Goal: Transaction & Acquisition: Obtain resource

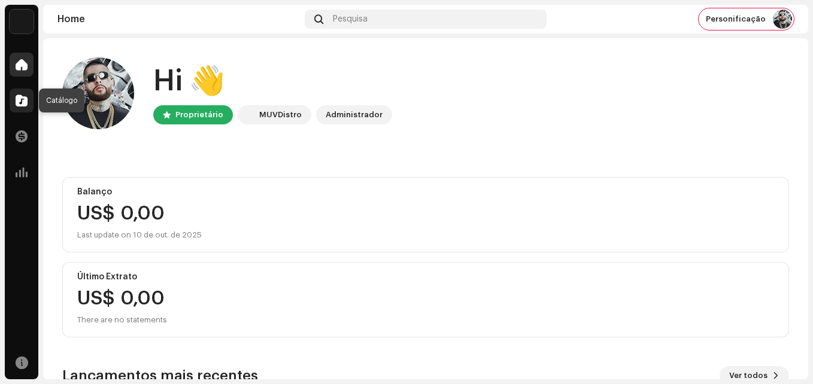
click at [20, 102] on span at bounding box center [22, 101] width 12 height 10
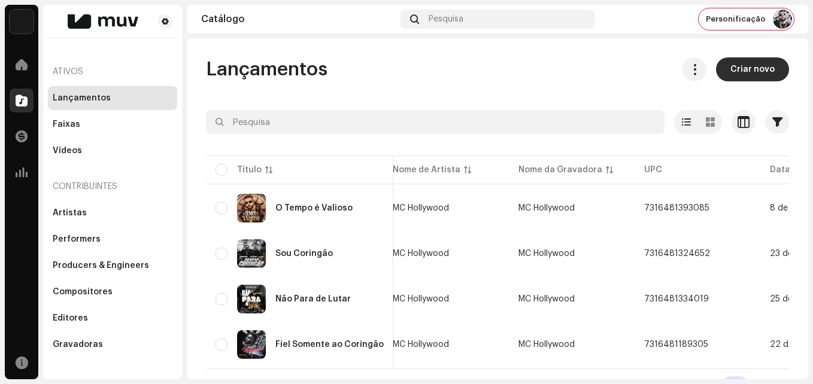
scroll to position [0, 90]
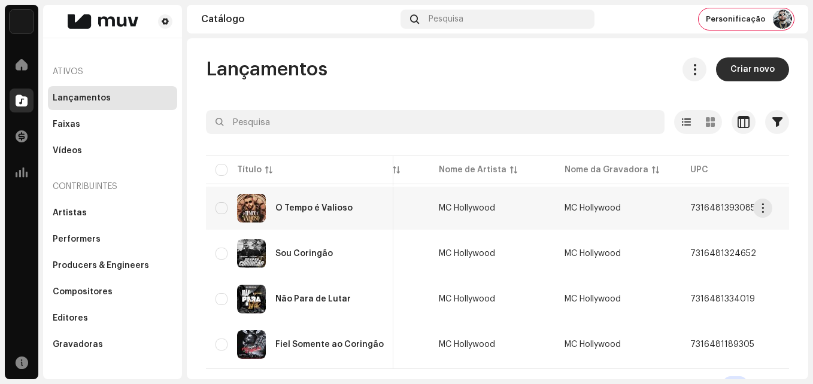
click at [312, 213] on div "O Tempo é Valioso" at bounding box center [300, 208] width 168 height 29
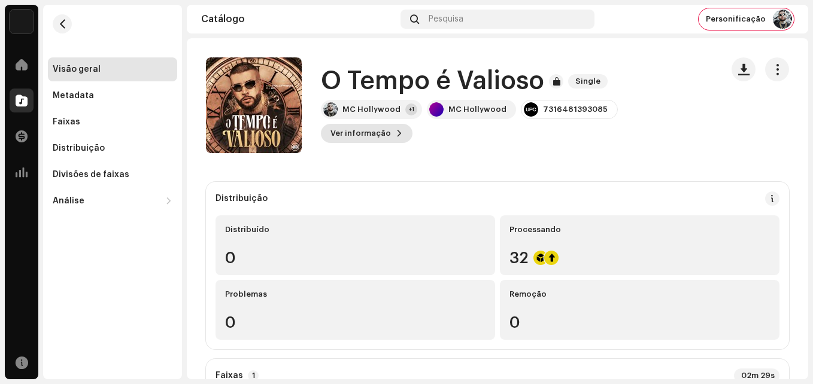
click at [391, 123] on span "Ver informação" at bounding box center [360, 134] width 60 height 24
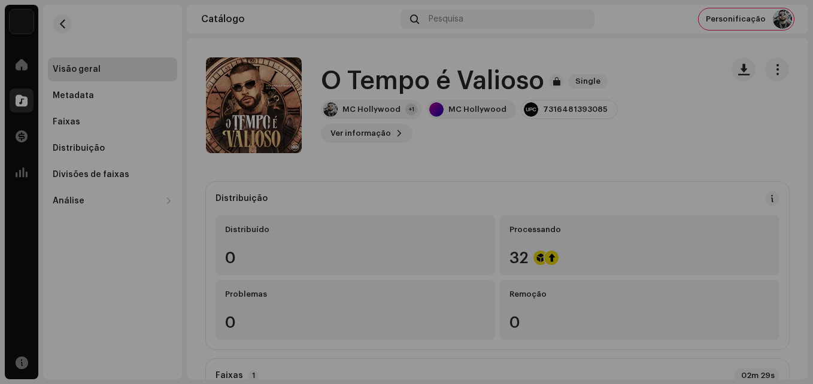
click at [644, 76] on div "O Tempo é Valioso 3047823 Metadata Distribuição Linguagem de Meta-Dados Portugu…" at bounding box center [406, 192] width 813 height 384
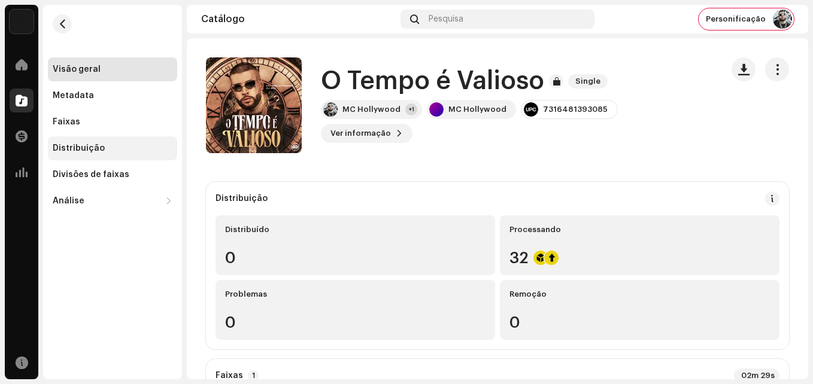
click at [81, 142] on div "Distribuição" at bounding box center [112, 149] width 129 height 24
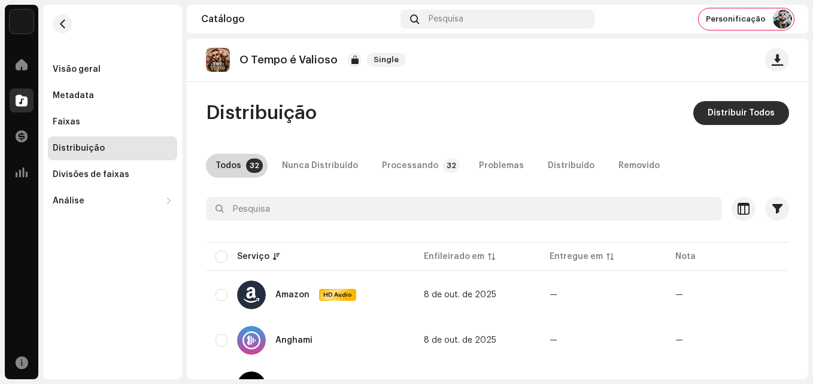
click at [234, 168] on div "Todos" at bounding box center [229, 166] width 26 height 24
click at [326, 165] on div "Nunca Distribuído" at bounding box center [320, 166] width 76 height 24
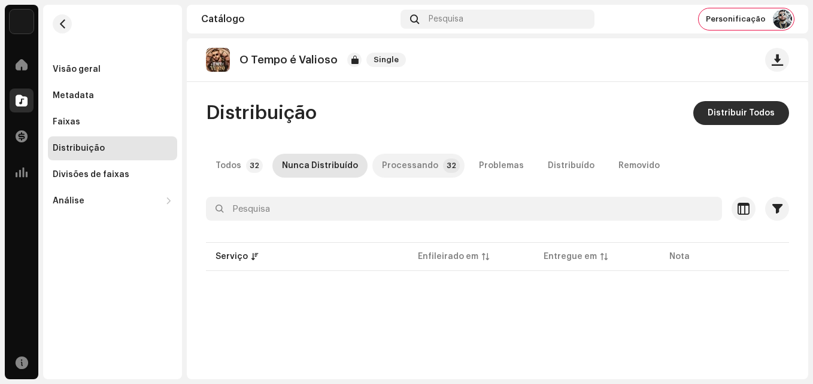
click at [386, 161] on div "Processando" at bounding box center [410, 166] width 56 height 24
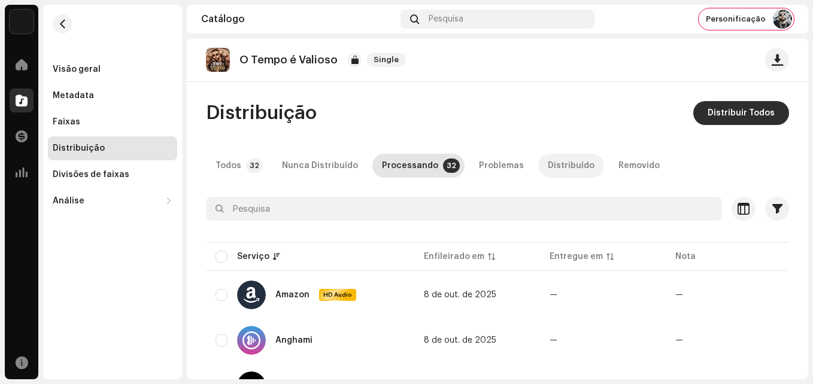
click at [548, 165] on div "Distribuído" at bounding box center [571, 166] width 47 height 24
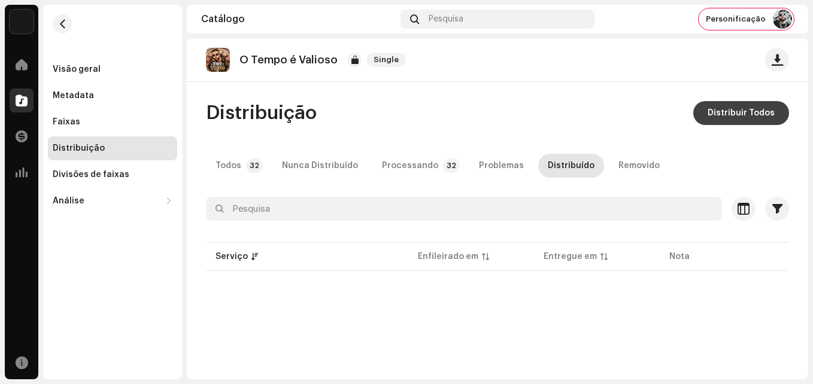
click at [718, 117] on span "Distribuir Todos" at bounding box center [741, 113] width 67 height 24
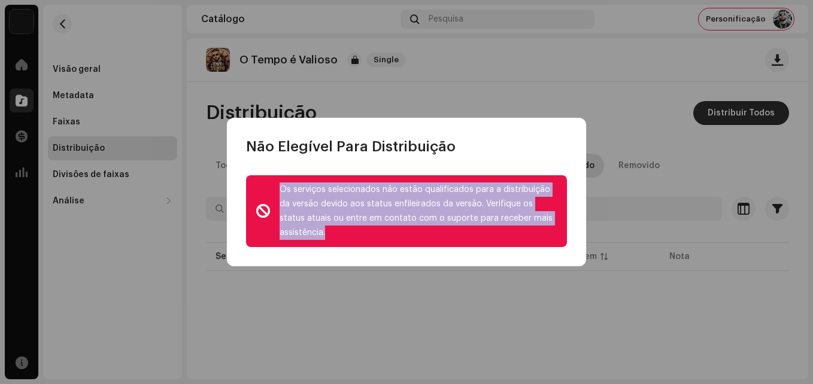
drag, startPoint x: 333, startPoint y: 234, endPoint x: 271, endPoint y: 187, distance: 77.0
click at [271, 187] on div "Os serviços selecionados não estão qualificados para a distribuição da versão d…" at bounding box center [406, 211] width 321 height 72
copy div "Os serviços selecionados não estão qualificados para a distribuição da versão d…"
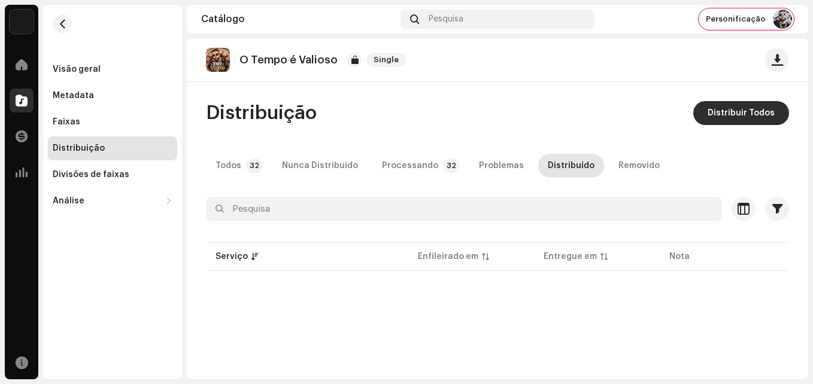
click at [554, 91] on div "Não Elegível Para Distribuição Os serviços selecionados não estão qualificados …" at bounding box center [406, 192] width 813 height 384
click at [84, 202] on div "Análise" at bounding box center [107, 201] width 108 height 10
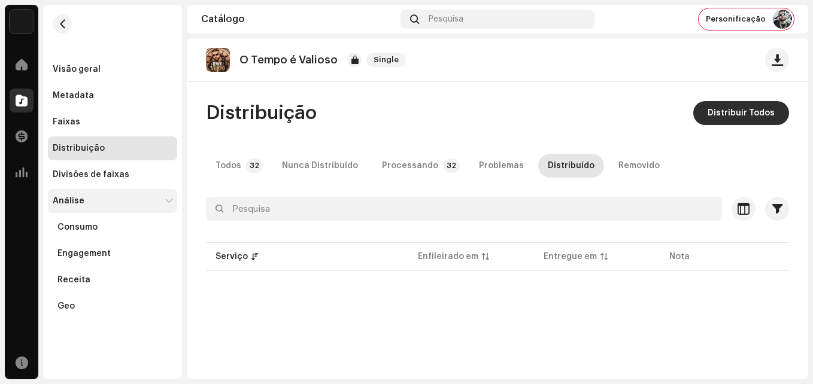
click at [80, 201] on div "Análise" at bounding box center [69, 201] width 32 height 10
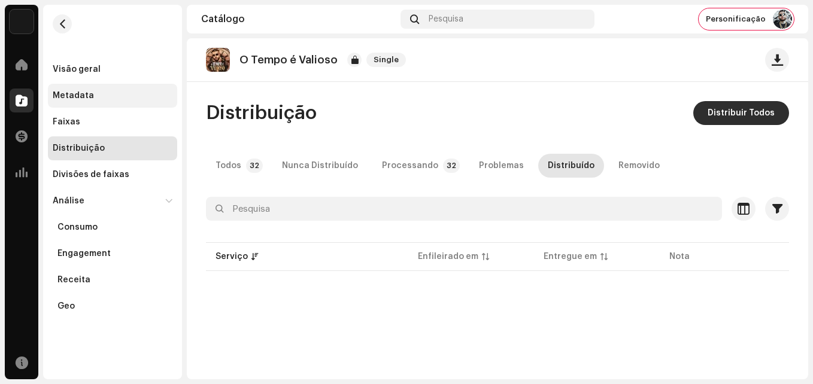
click at [66, 99] on div "Metadata" at bounding box center [73, 96] width 41 height 10
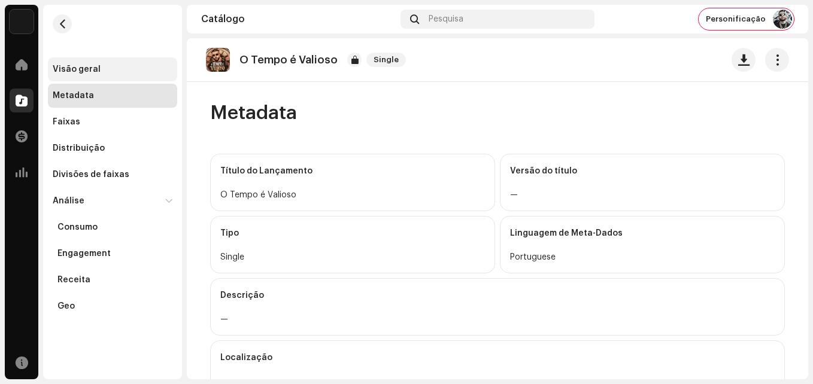
click at [83, 69] on div "Visão geral" at bounding box center [77, 70] width 48 height 10
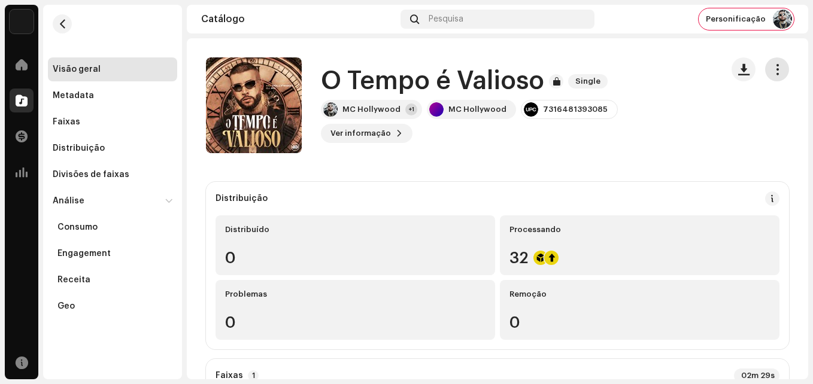
click at [765, 73] on button "button" at bounding box center [777, 69] width 24 height 24
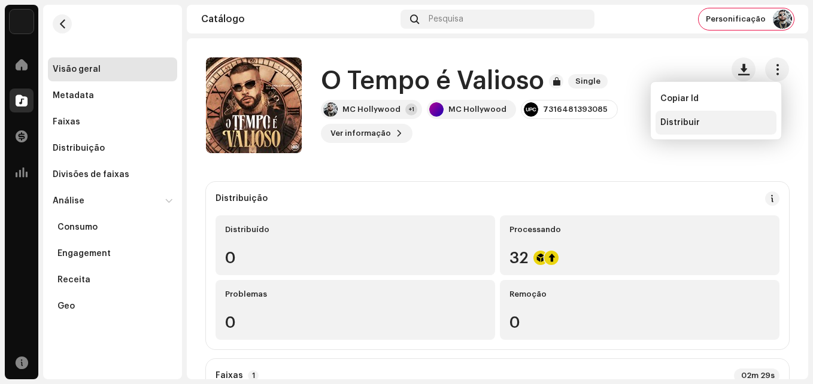
click at [674, 123] on span "Distribuir" at bounding box center [680, 123] width 40 height 10
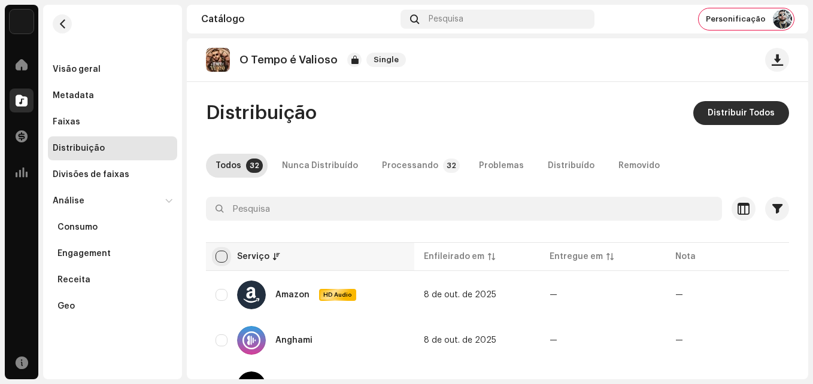
click at [222, 259] on input "checkbox" at bounding box center [222, 257] width 12 height 12
checkbox input "true"
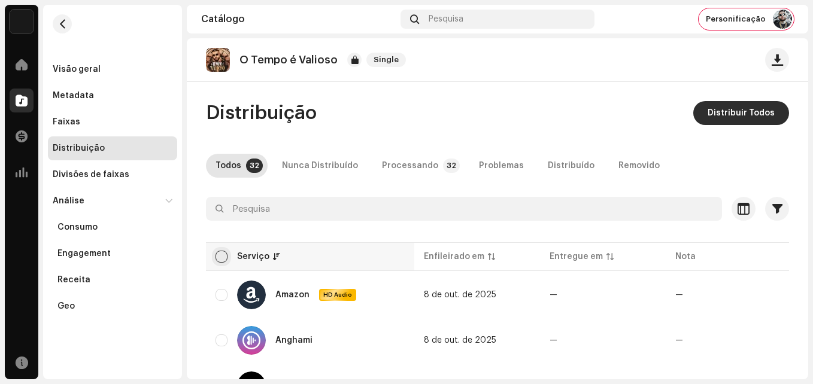
checkbox input "true"
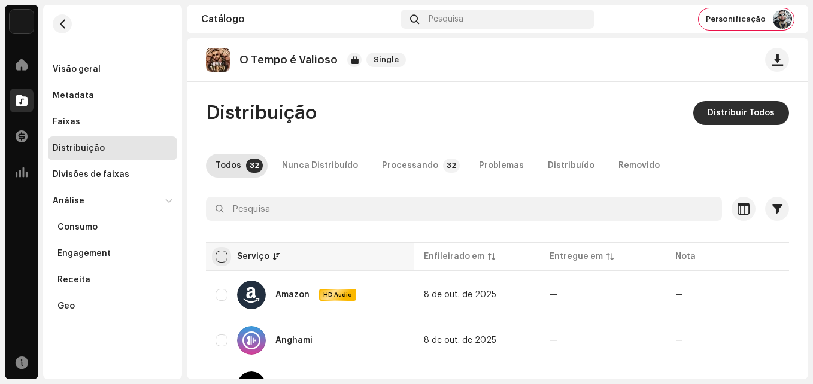
checkbox input "true"
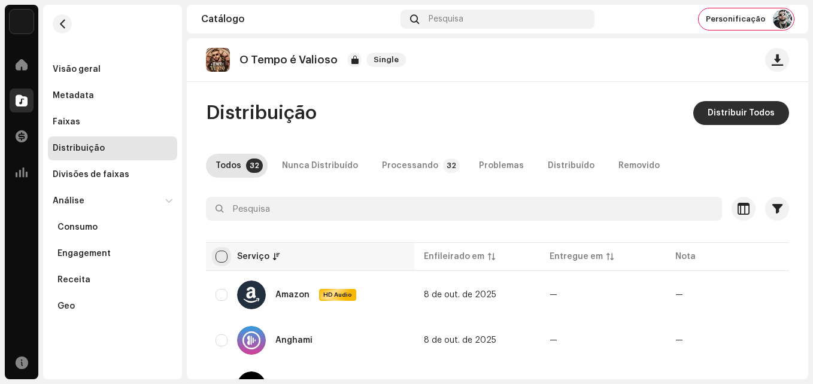
checkbox input "true"
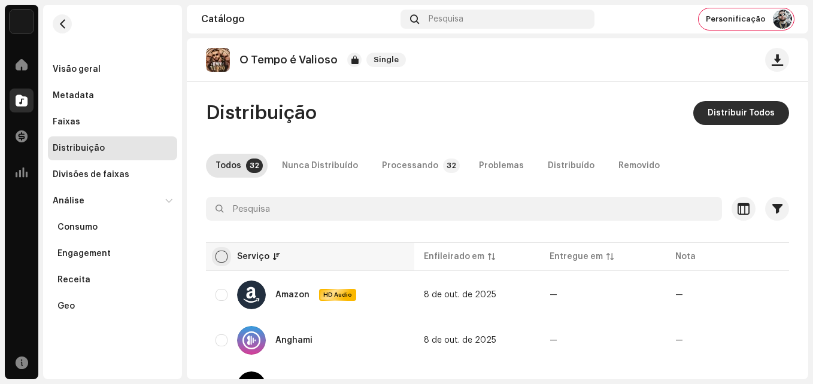
checkbox input "true"
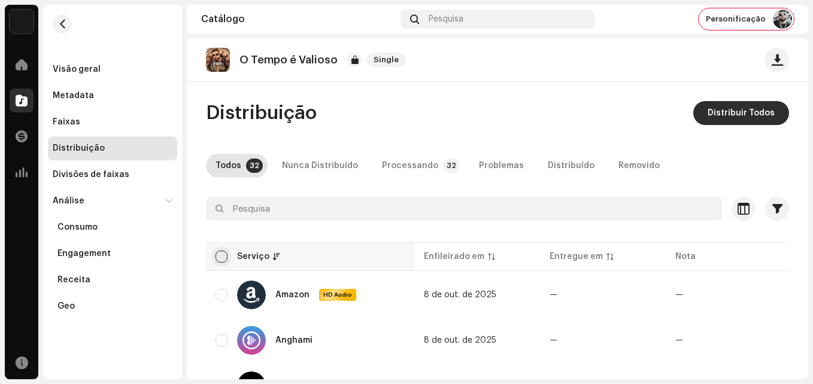
checkbox input "true"
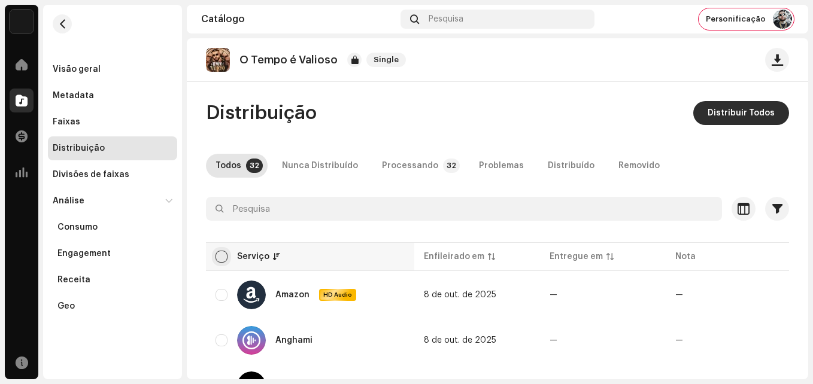
checkbox input "true"
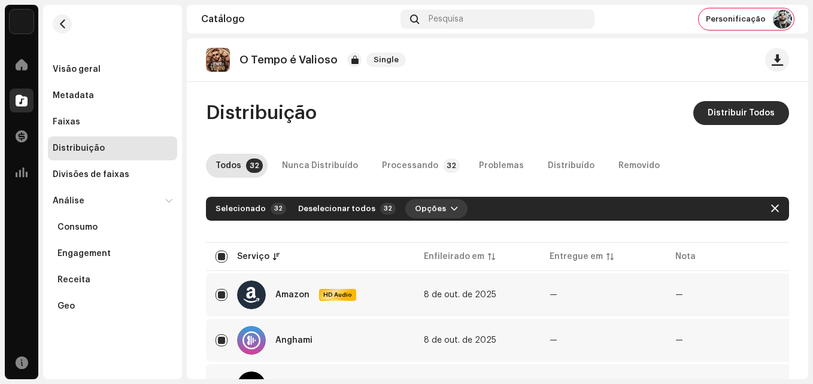
click at [448, 213] on button "Opções" at bounding box center [436, 208] width 62 height 19
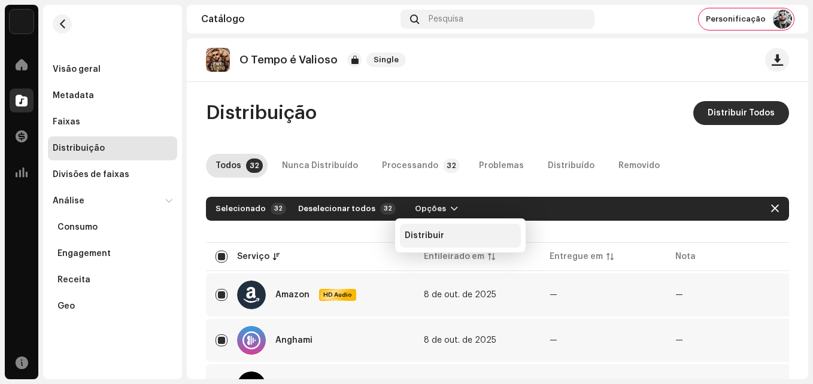
click at [435, 238] on span "Distribuir" at bounding box center [425, 236] width 40 height 10
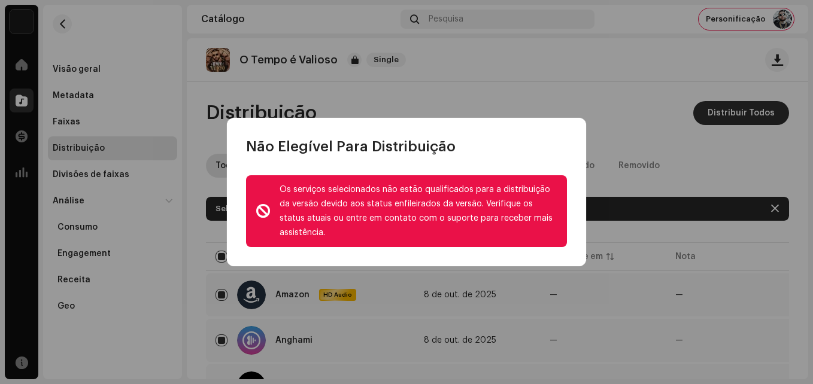
click at [435, 238] on div "Os serviços selecionados não estão qualificados para a distribuição da versão d…" at bounding box center [419, 211] width 278 height 57
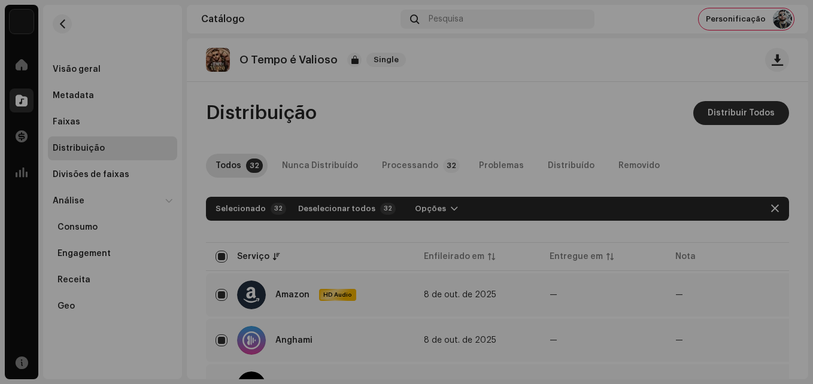
click at [623, 126] on div "Não Elegível Para Distribuição Os serviços selecionados não estão qualificados …" at bounding box center [406, 192] width 813 height 384
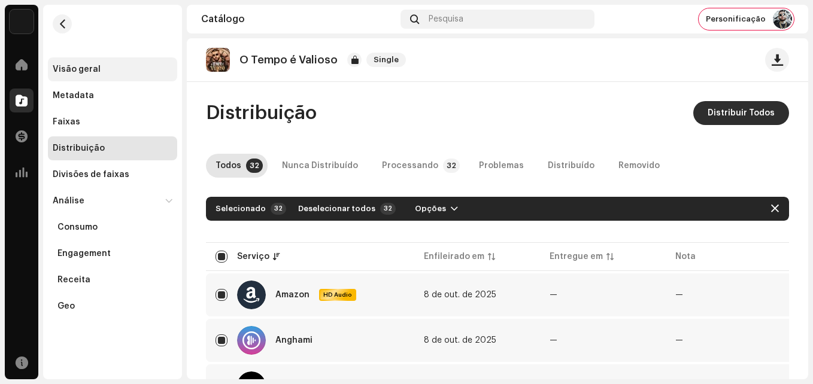
click at [80, 65] on div "Visão geral" at bounding box center [77, 70] width 48 height 10
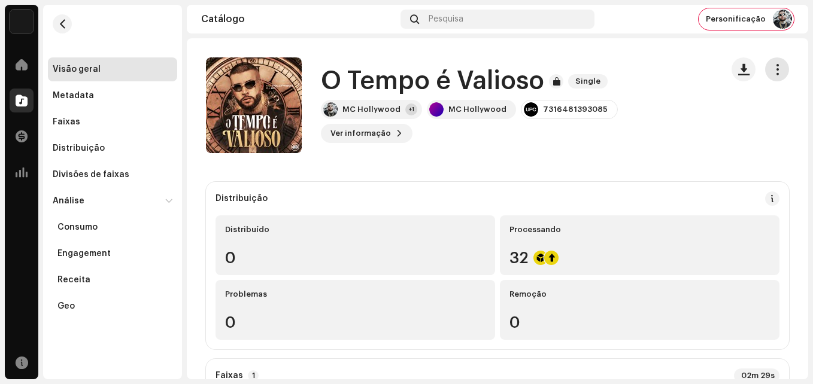
click at [772, 70] on span "button" at bounding box center [777, 70] width 11 height 10
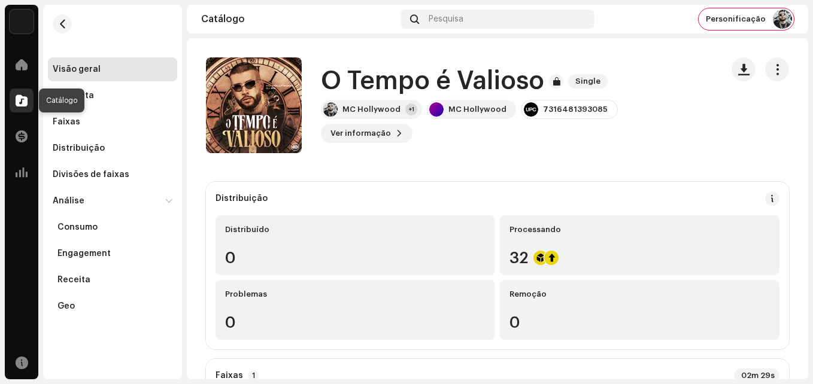
click at [29, 101] on div at bounding box center [22, 101] width 24 height 24
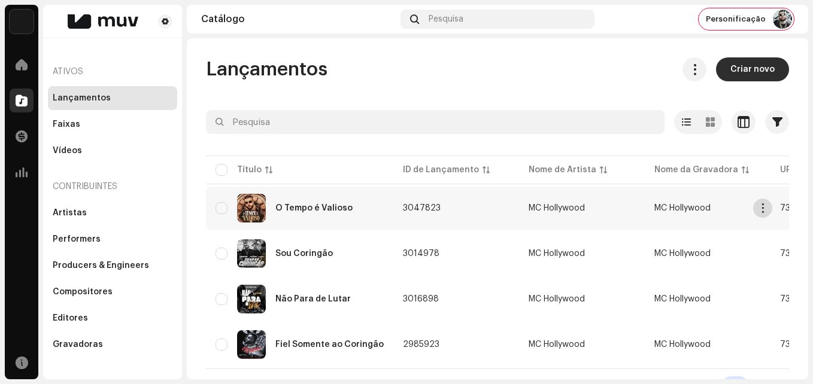
click at [760, 208] on span "button" at bounding box center [763, 209] width 9 height 10
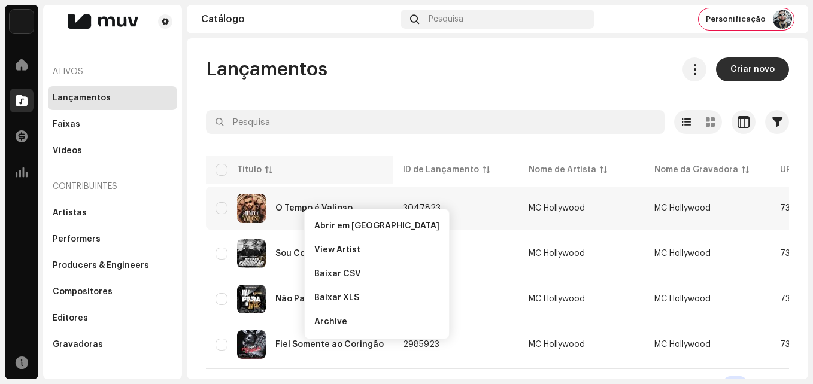
click at [323, 183] on th "Título" at bounding box center [299, 170] width 187 height 29
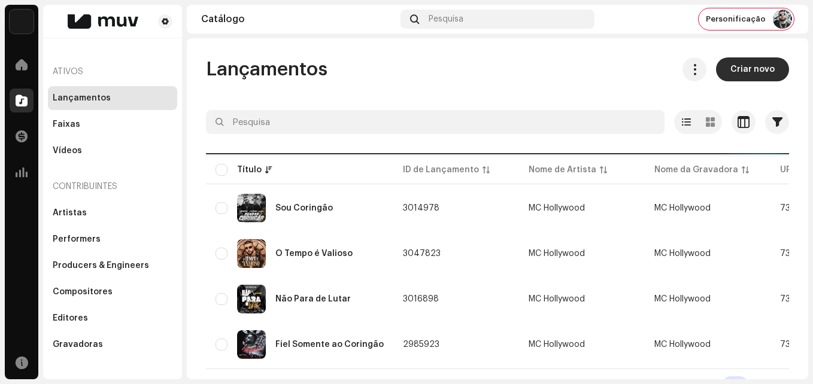
click at [256, 214] on img at bounding box center [251, 208] width 29 height 29
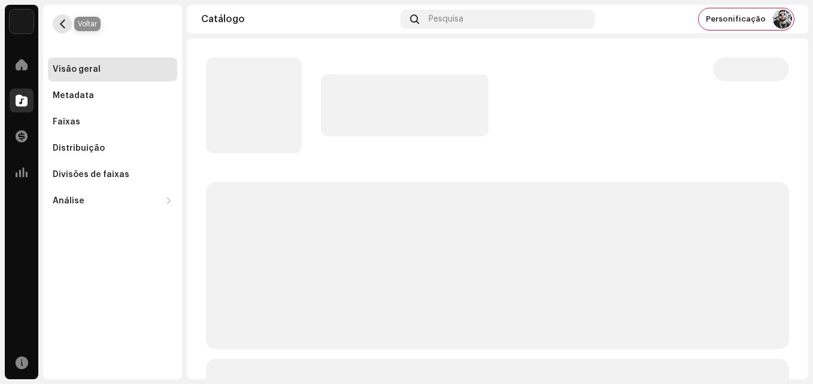
click at [58, 28] on span "button" at bounding box center [62, 24] width 9 height 10
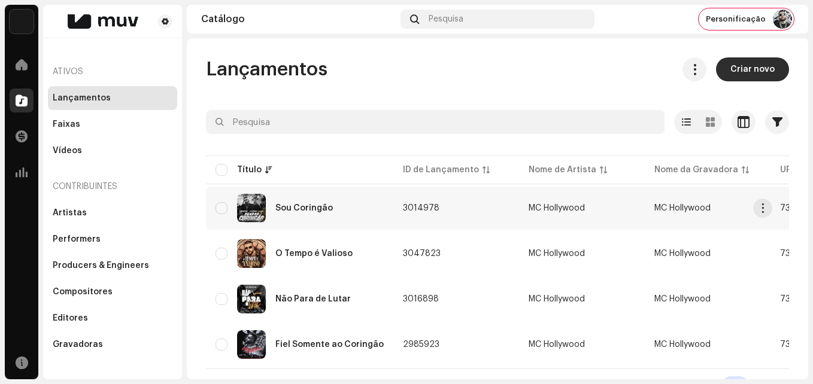
drag, startPoint x: 250, startPoint y: 248, endPoint x: 251, endPoint y: 189, distance: 59.3
click at [251, 189] on tbody "Sou Coringão 3014978 MC Hollywood MC Hollywood 7316481324652 23 de set. de 2025…" at bounding box center [740, 277] width 1068 height 180
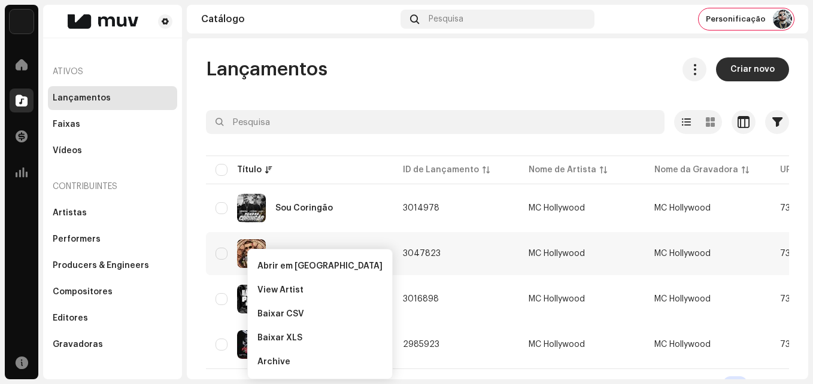
click at [243, 248] on img at bounding box center [251, 253] width 29 height 29
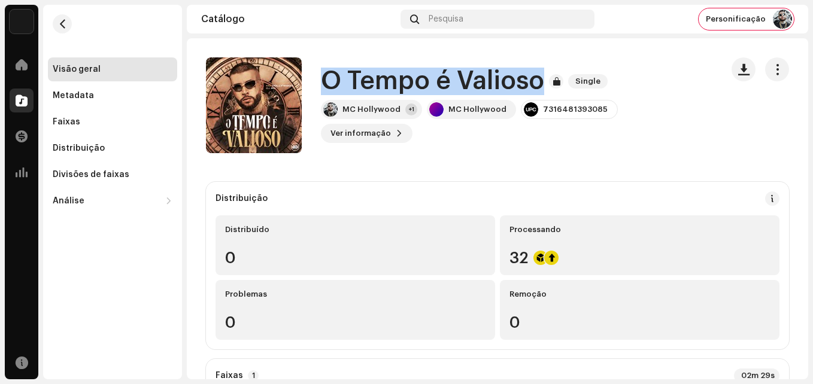
drag, startPoint x: 326, startPoint y: 92, endPoint x: 539, endPoint y: 100, distance: 213.3
click at [539, 95] on h1 "O Tempo é Valioso" at bounding box center [432, 82] width 223 height 28
copy h1 "O Tempo é Valioso"
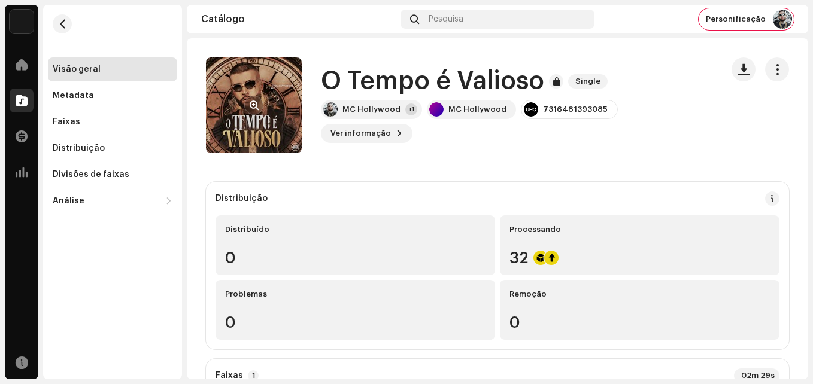
click at [262, 111] on div at bounding box center [253, 105] width 19 height 19
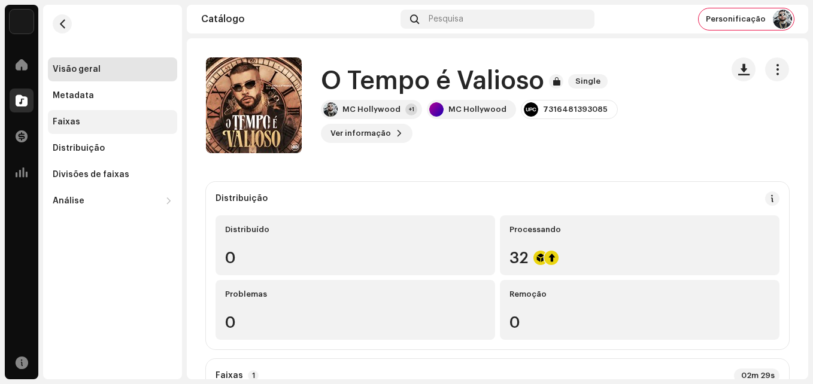
click at [89, 126] on div "Faixas" at bounding box center [113, 122] width 120 height 10
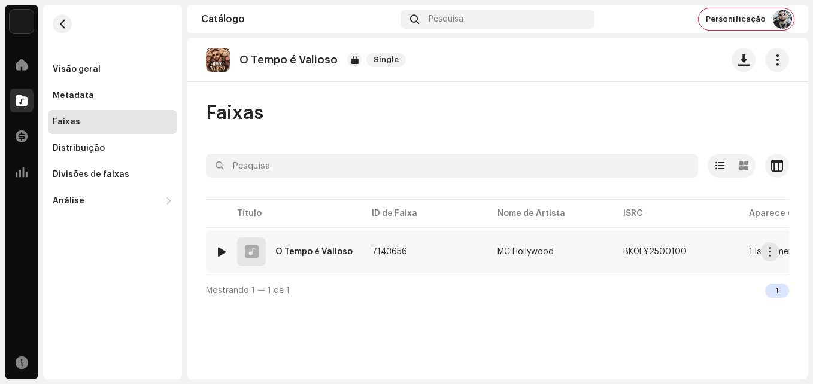
click at [219, 249] on div at bounding box center [221, 252] width 9 height 10
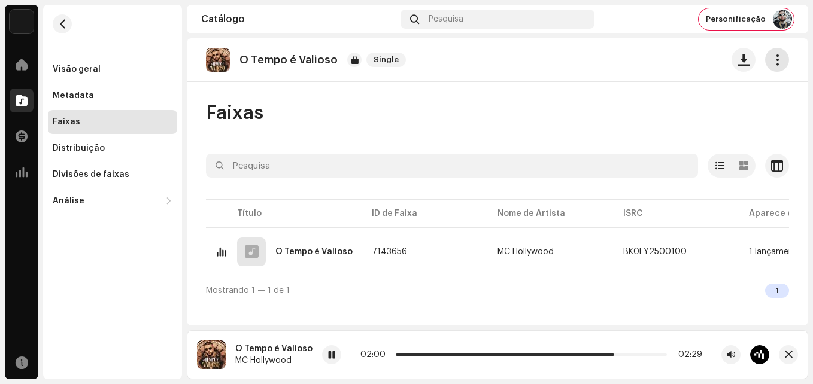
click at [778, 62] on span "button" at bounding box center [777, 60] width 11 height 10
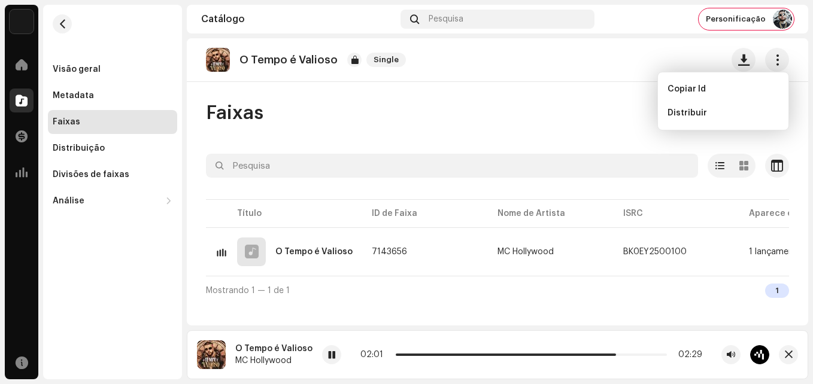
click at [550, 100] on div "O Tempo é Valioso Single Faixas Selecionado 0 Opções Filtros Status de distribu…" at bounding box center [497, 181] width 621 height 287
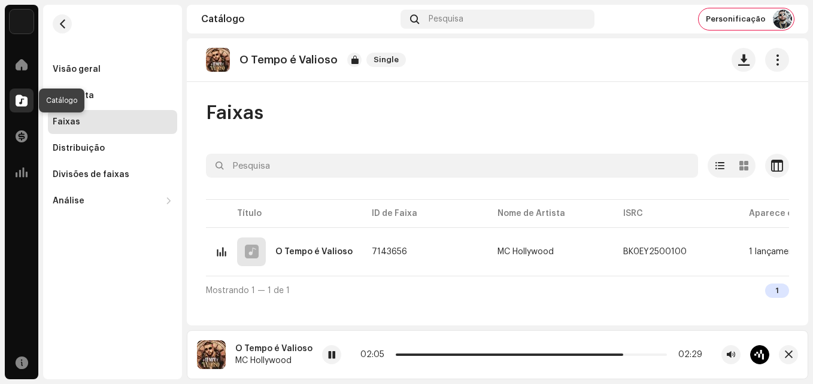
click at [20, 102] on span at bounding box center [22, 101] width 12 height 10
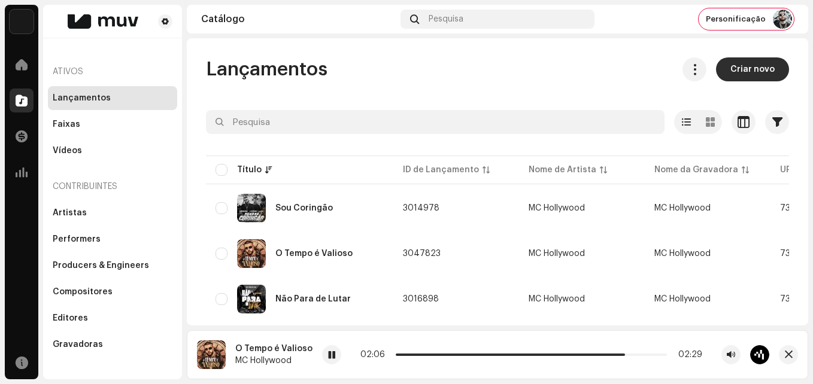
click at [20, 102] on span at bounding box center [22, 101] width 12 height 10
click at [788, 357] on span "button" at bounding box center [789, 355] width 8 height 10
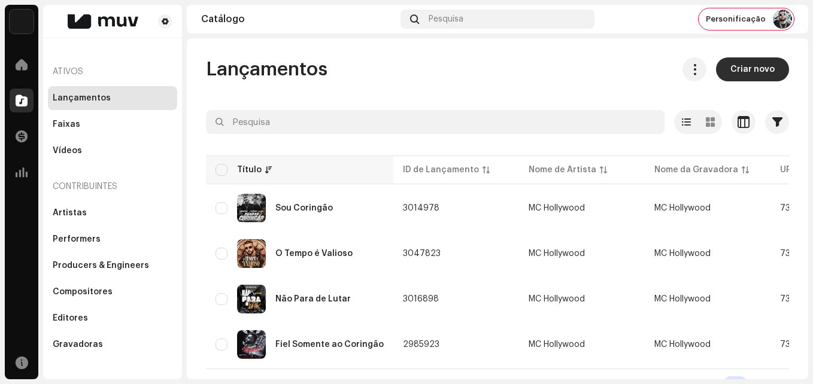
click at [268, 172] on p-sorticon at bounding box center [268, 169] width 7 height 7
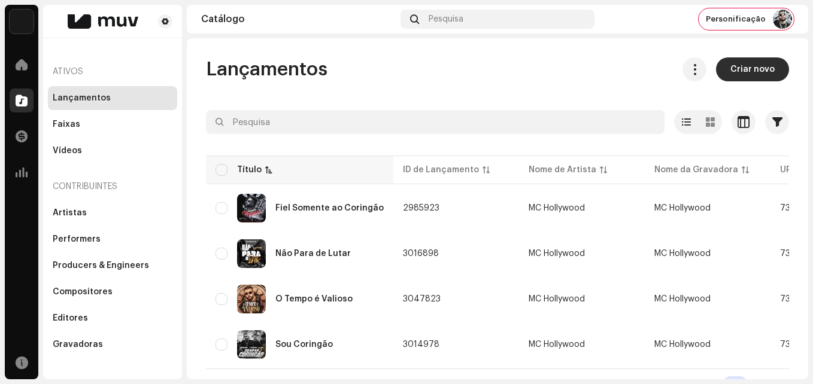
click at [268, 172] on p-sorticon at bounding box center [268, 169] width 7 height 7
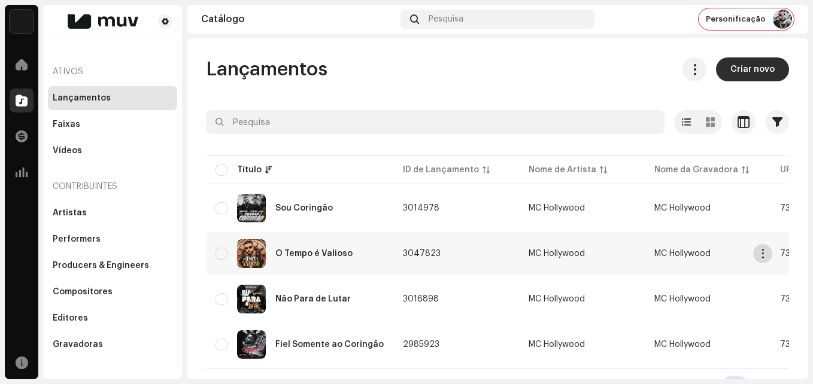
click at [760, 254] on span "button" at bounding box center [763, 254] width 9 height 10
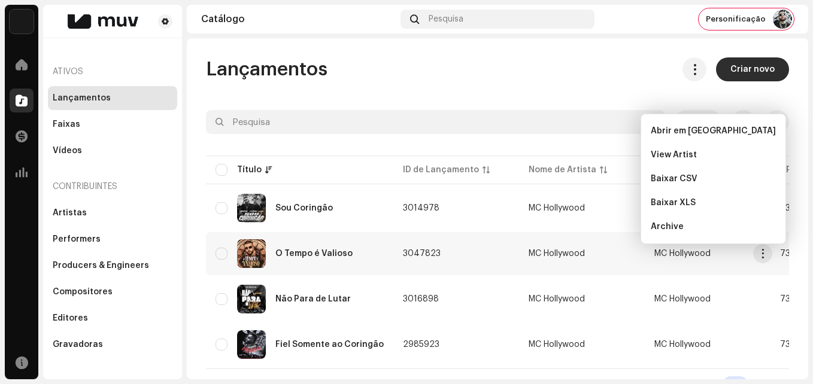
click at [295, 257] on div "O Tempo é Valioso" at bounding box center [313, 254] width 77 height 8
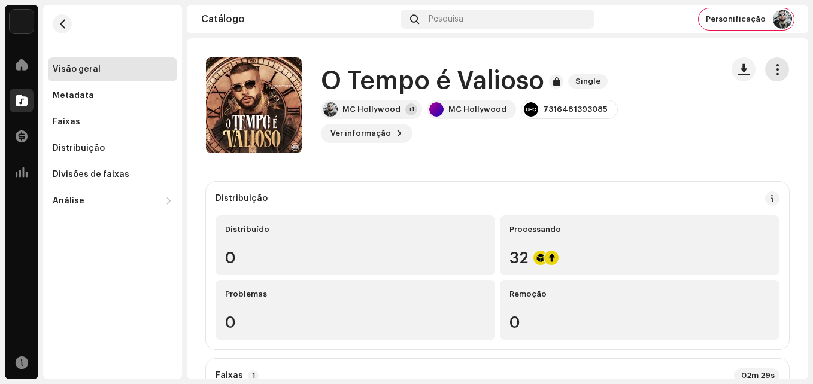
click at [772, 68] on span "button" at bounding box center [777, 70] width 11 height 10
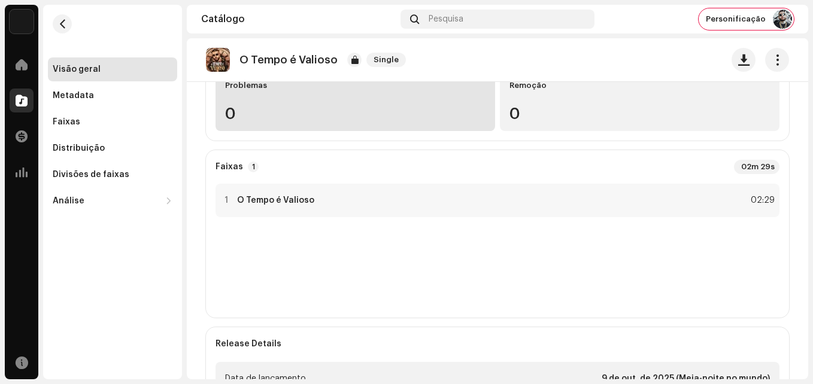
scroll to position [142, 0]
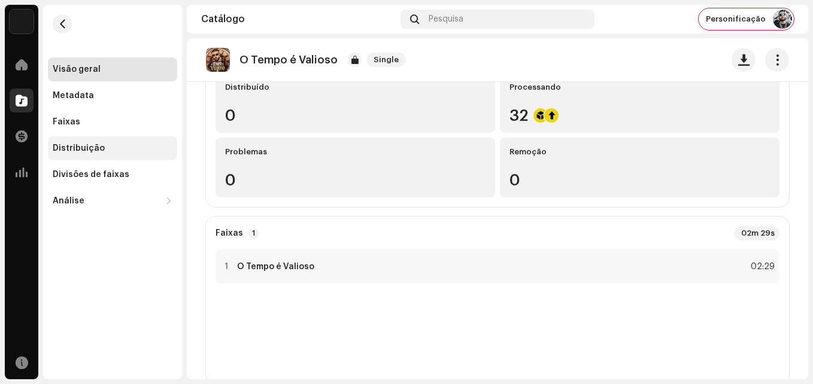
click at [89, 151] on div "Distribuição" at bounding box center [79, 149] width 52 height 10
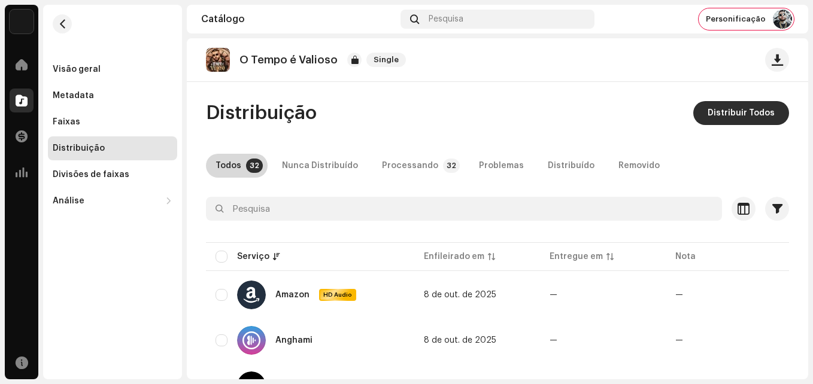
click at [229, 168] on div "Todos" at bounding box center [229, 166] width 26 height 24
click at [320, 167] on div "Nunca Distribuído" at bounding box center [320, 166] width 76 height 24
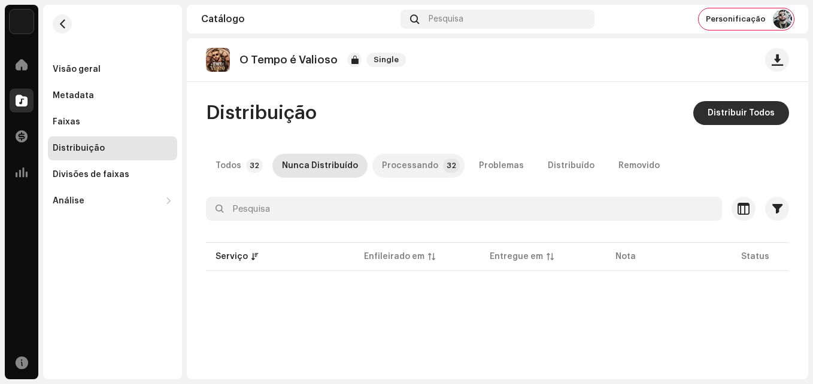
click at [407, 165] on div "Processando" at bounding box center [410, 166] width 56 height 24
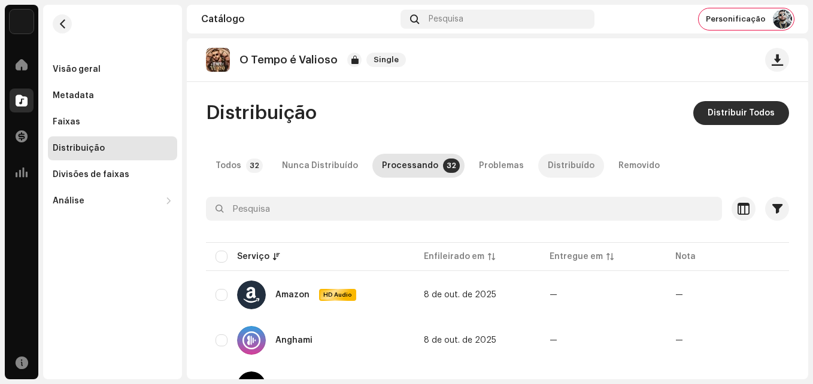
click at [562, 163] on div "Distribuído" at bounding box center [571, 166] width 47 height 24
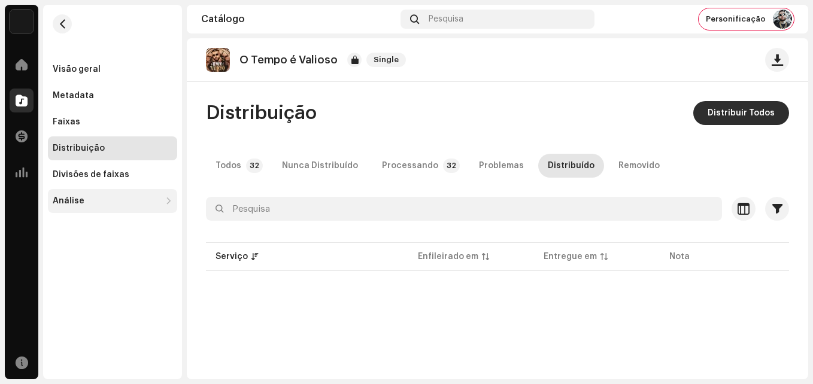
click at [73, 205] on div "Análise" at bounding box center [69, 201] width 32 height 10
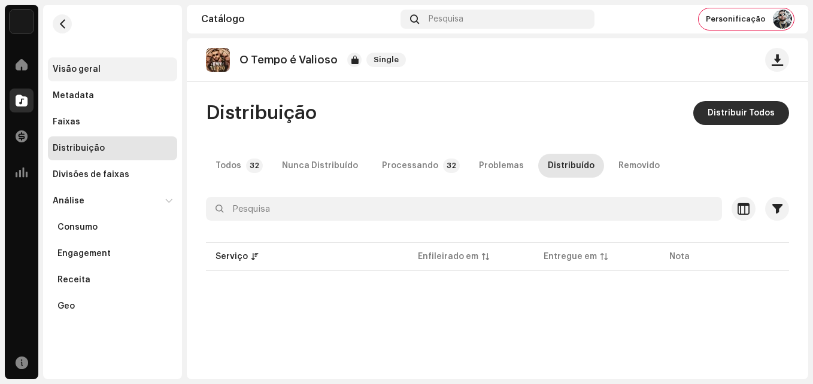
click at [84, 62] on div "Visão geral" at bounding box center [112, 69] width 129 height 24
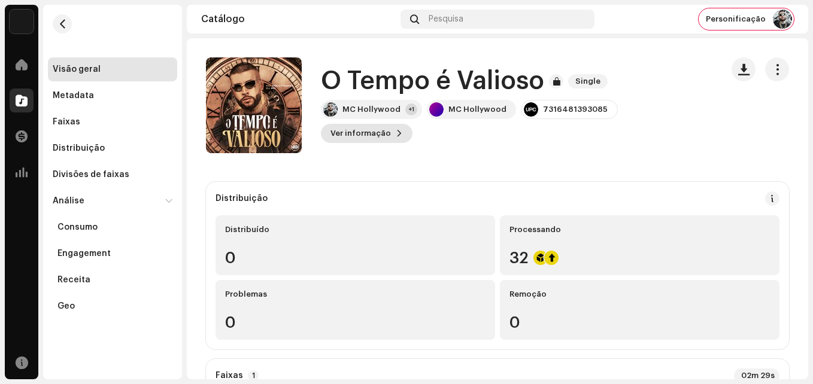
click at [391, 126] on span "Ver informação" at bounding box center [360, 134] width 60 height 24
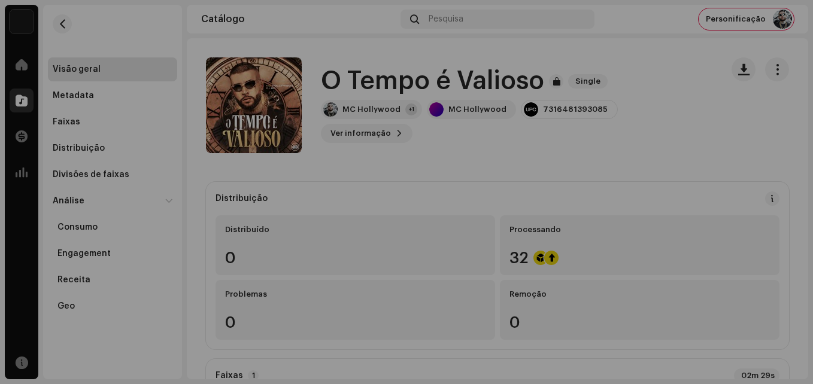
click at [603, 50] on div "O Tempo é Valioso 3047823 Metadata Distribuição Linguagem de Meta-Dados Portugu…" at bounding box center [406, 192] width 813 height 384
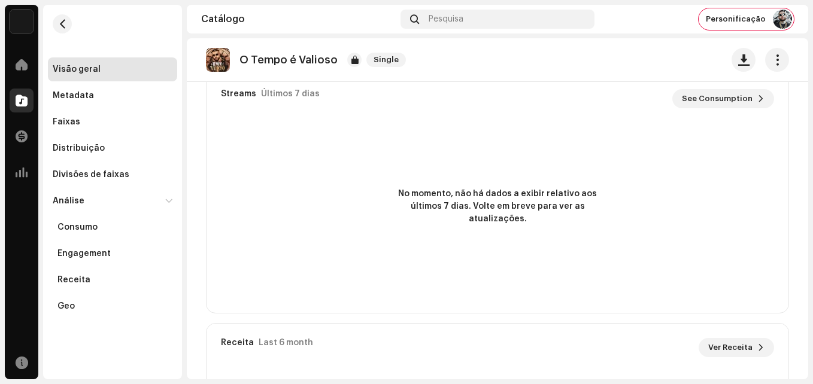
scroll to position [861, 0]
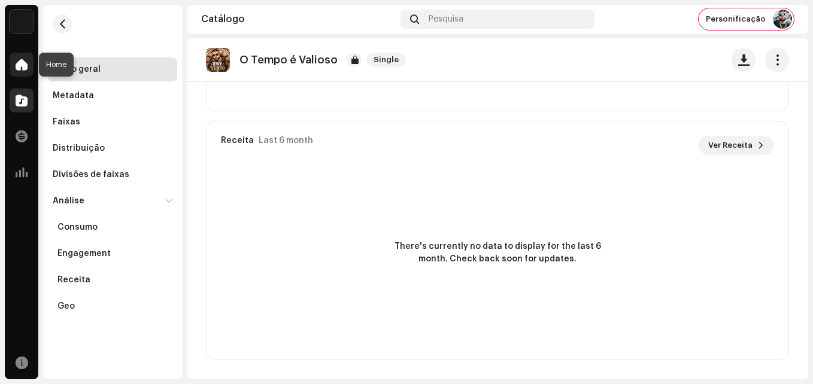
click at [20, 69] on span at bounding box center [22, 65] width 12 height 10
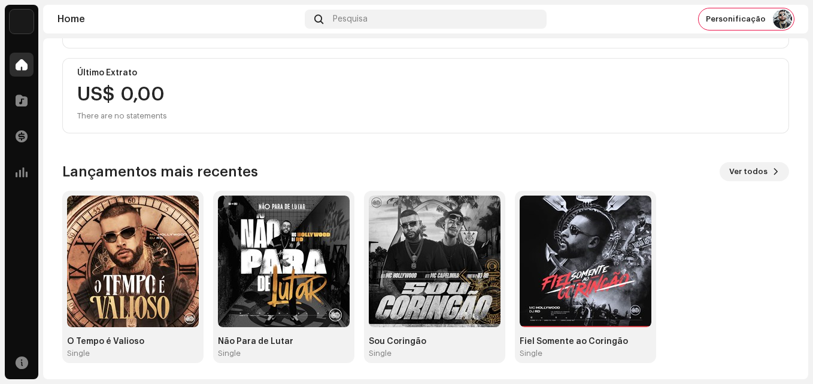
scroll to position [207, 0]
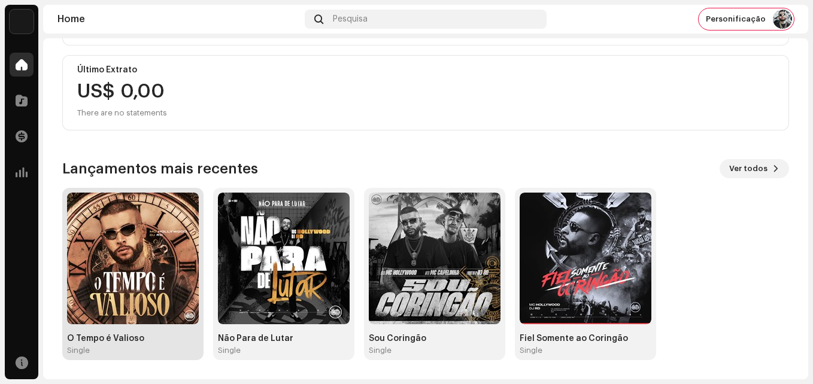
click at [149, 311] on img at bounding box center [133, 259] width 132 height 132
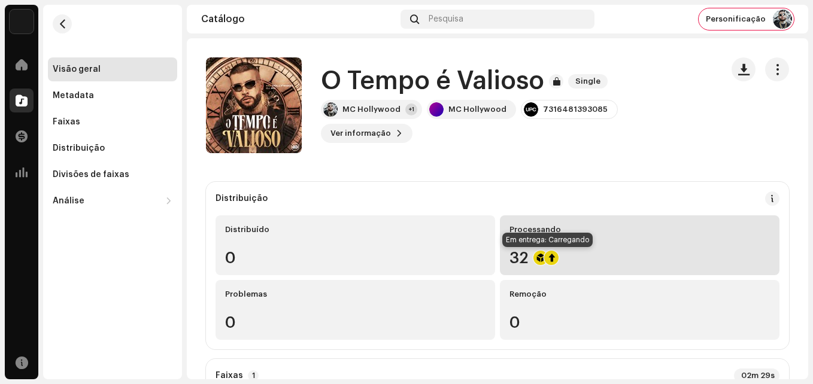
click at [547, 259] on div at bounding box center [551, 258] width 14 height 14
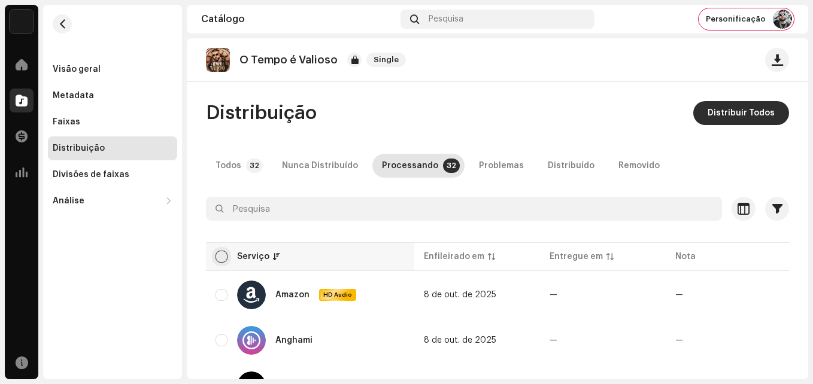
click at [219, 256] on input "checkbox" at bounding box center [222, 257] width 12 height 12
checkbox input "true"
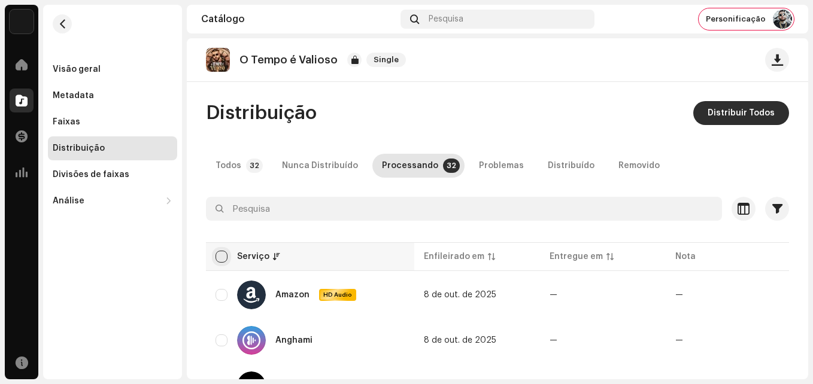
checkbox input "true"
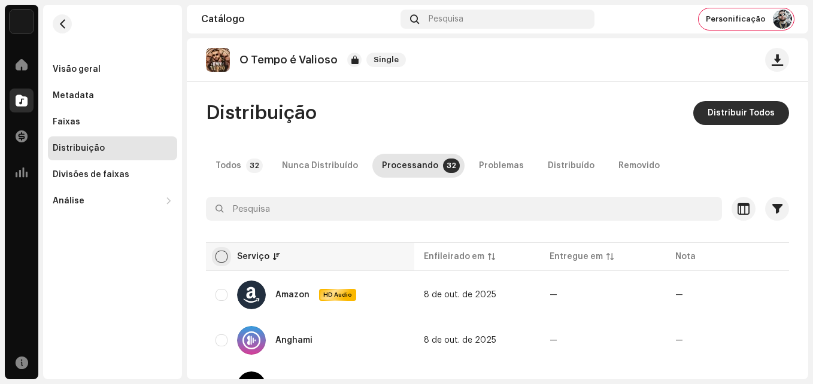
checkbox input "true"
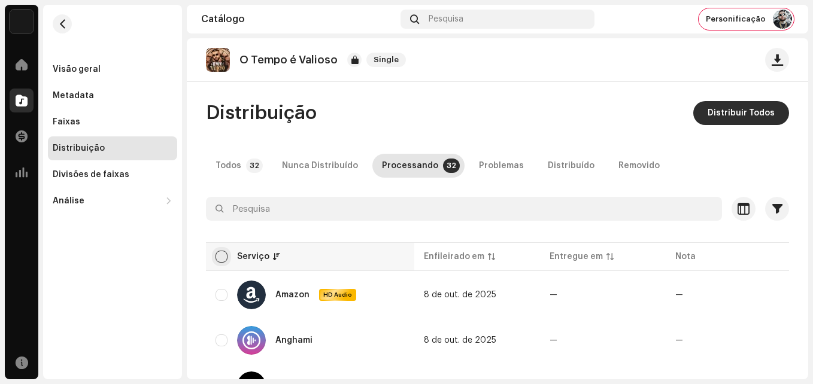
checkbox input "true"
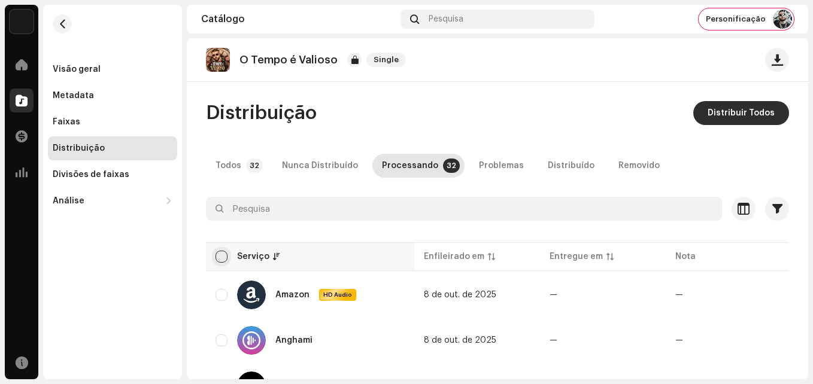
checkbox input "true"
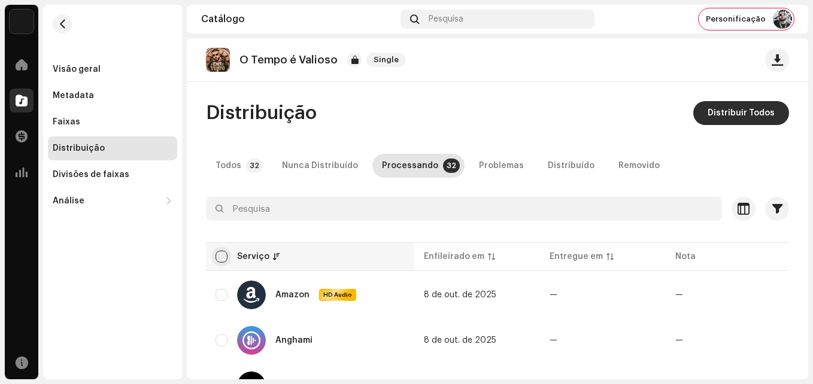
checkbox input "true"
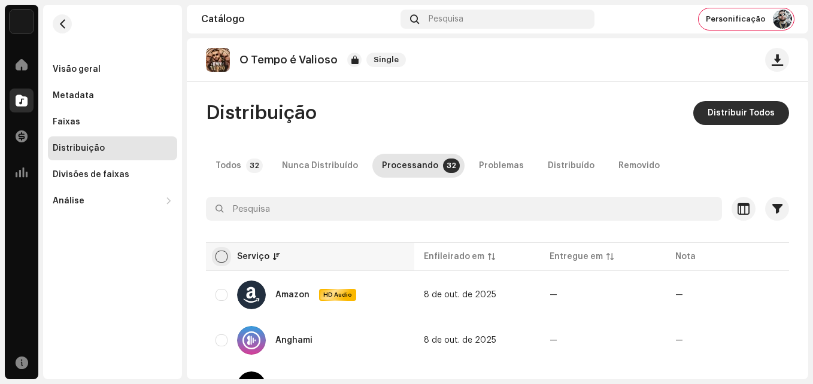
checkbox input "true"
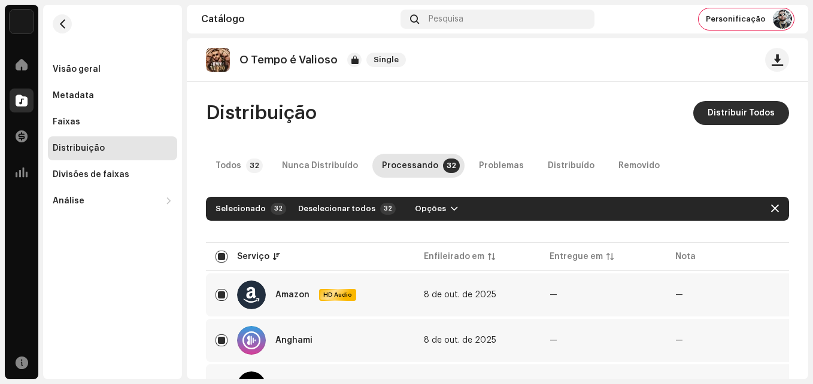
click at [746, 154] on div "Todos 32 Nunca Distribuído Processando 32 Problemas Distribuído Removido" at bounding box center [497, 166] width 583 height 24
click at [746, 113] on span "Distribuir Todos" at bounding box center [741, 113] width 67 height 24
click at [477, 103] on div "Não Elegível Para Distribuição Os serviços selecionados não estão qualificados …" at bounding box center [406, 192] width 813 height 384
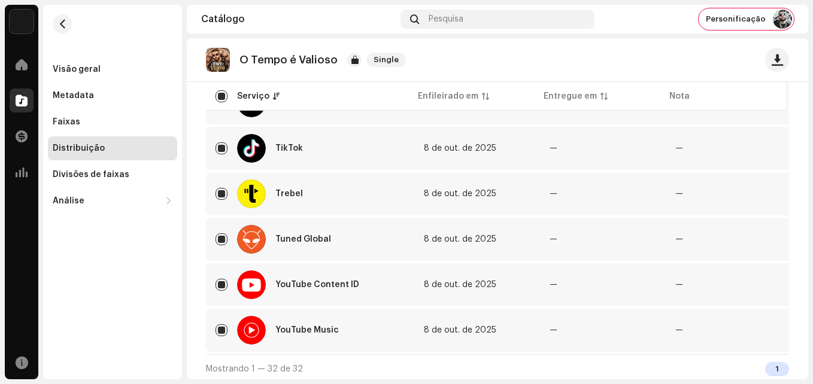
scroll to position [1387, 0]
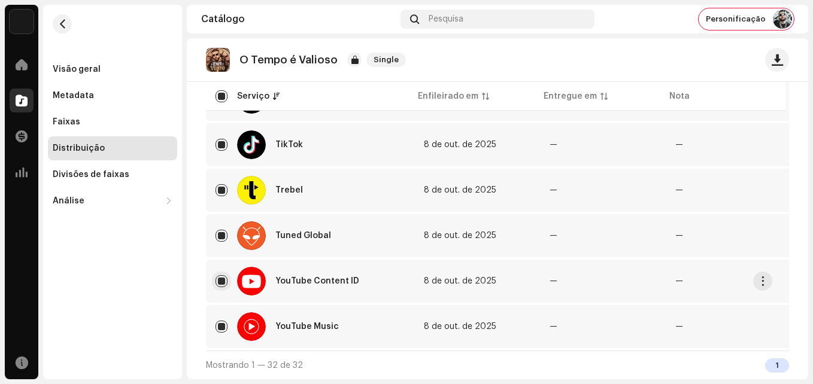
click at [222, 277] on input "Row Selected" at bounding box center [222, 281] width 12 height 12
checkbox input "false"
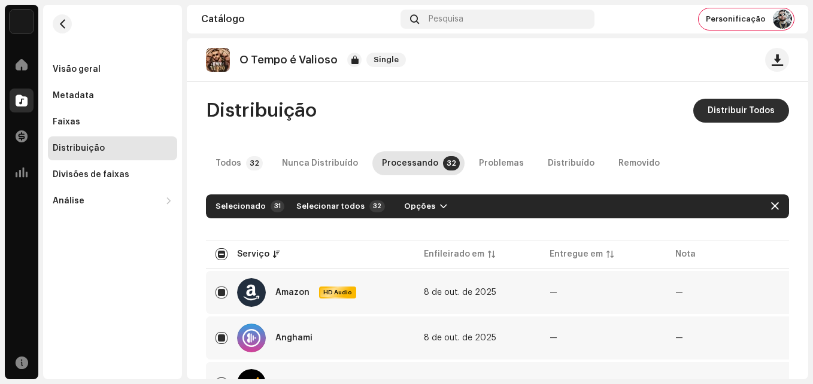
scroll to position [0, 0]
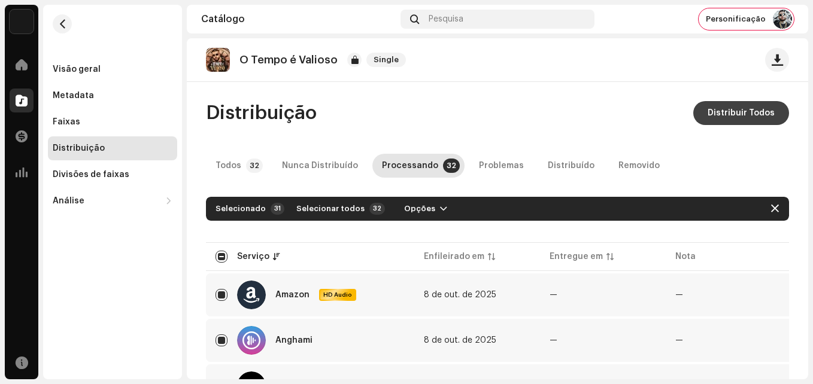
click at [723, 116] on span "Distribuir Todos" at bounding box center [741, 113] width 67 height 24
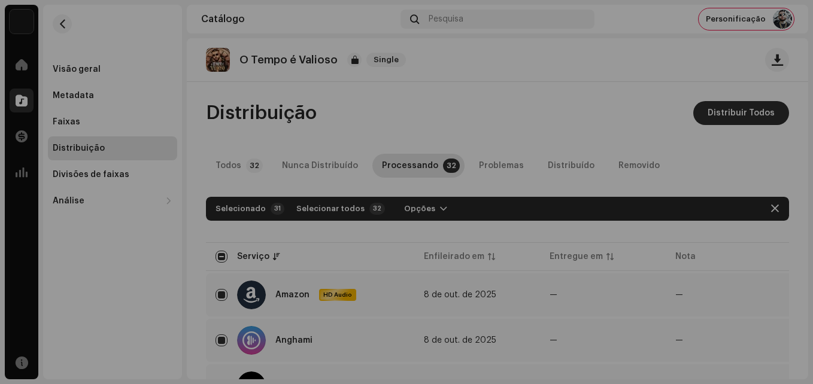
click at [627, 126] on div "Não Elegível Para Distribuição Os serviços selecionados não estão qualificados …" at bounding box center [406, 192] width 813 height 384
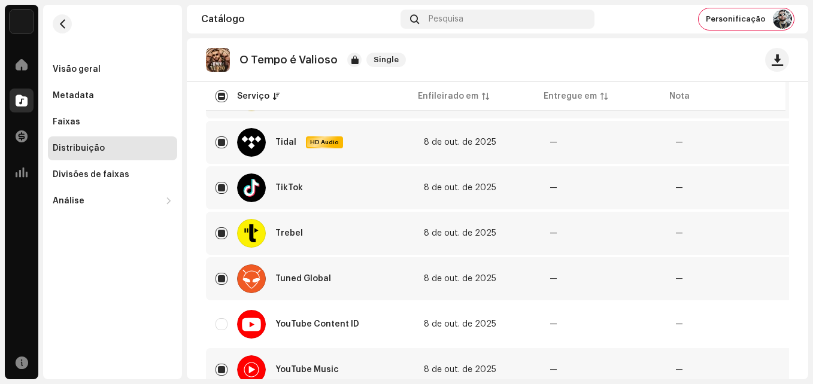
scroll to position [1387, 0]
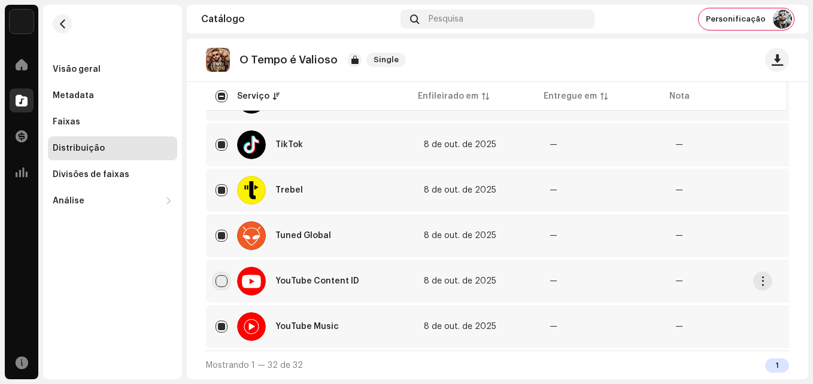
click at [219, 278] on input "Row Unselected" at bounding box center [222, 281] width 12 height 12
checkbox input "true"
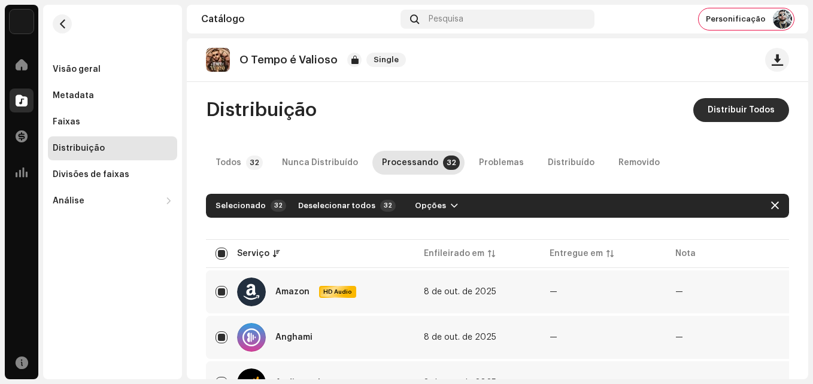
scroll to position [0, 0]
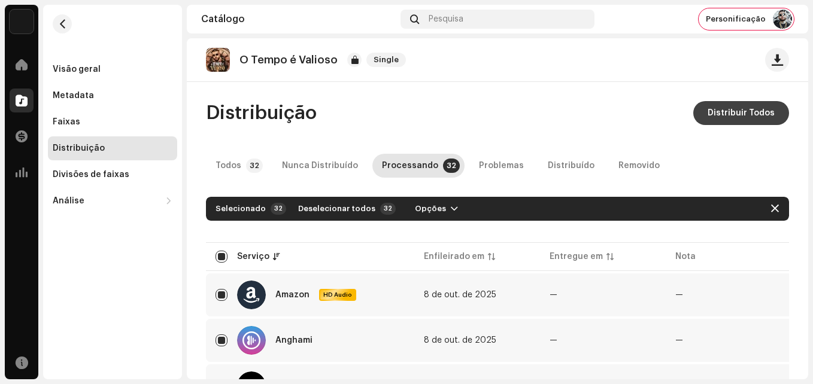
click at [724, 115] on span "Distribuir Todos" at bounding box center [741, 113] width 67 height 24
click at [638, 101] on div "Não Elegível Para Distribuição Os serviços selecionados não estão qualificados …" at bounding box center [406, 192] width 813 height 384
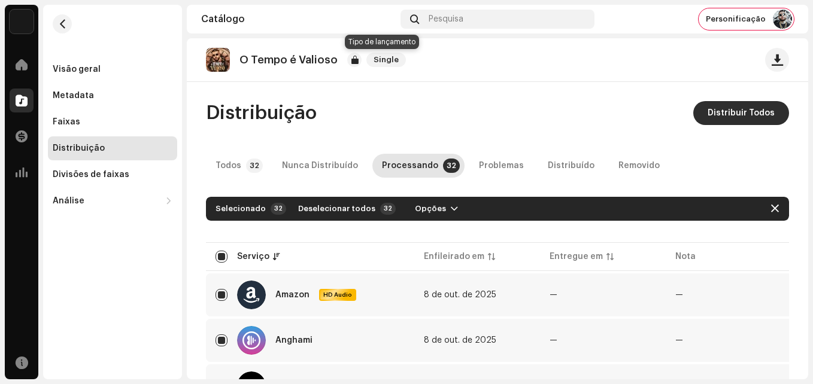
click at [392, 62] on span "Single" at bounding box center [386, 60] width 40 height 14
click at [388, 62] on span "Single" at bounding box center [386, 60] width 40 height 14
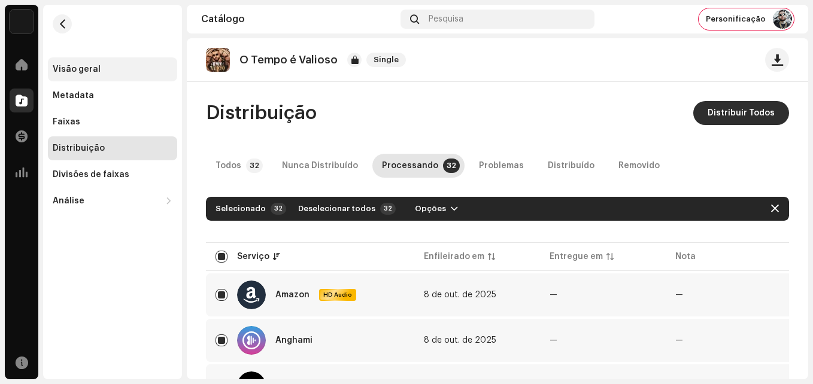
click at [89, 71] on div "Visão geral" at bounding box center [77, 70] width 48 height 10
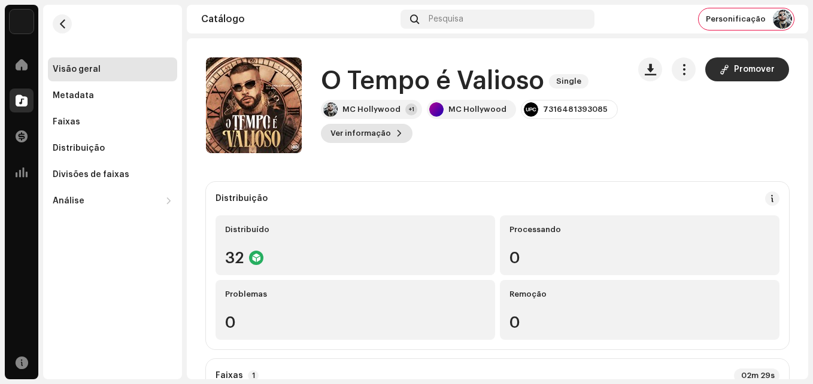
click at [396, 135] on span at bounding box center [399, 134] width 7 height 10
click at [744, 76] on span "Promover" at bounding box center [754, 69] width 41 height 24
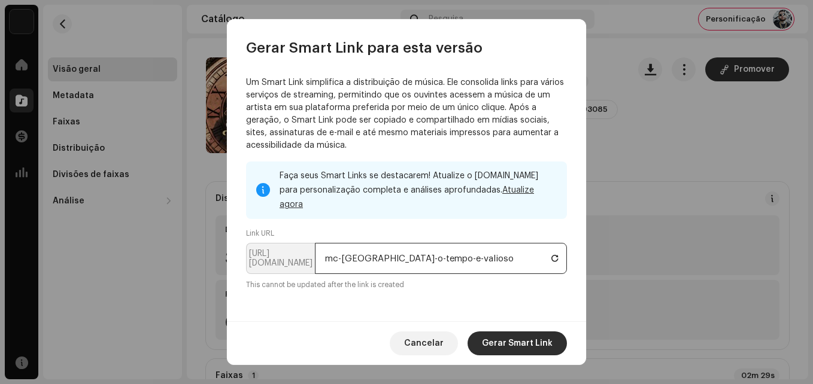
drag, startPoint x: 480, startPoint y: 242, endPoint x: 329, endPoint y: 253, distance: 151.3
click at [329, 253] on input "mc-[GEOGRAPHIC_DATA]-o-tempo-e-valioso" at bounding box center [441, 258] width 252 height 31
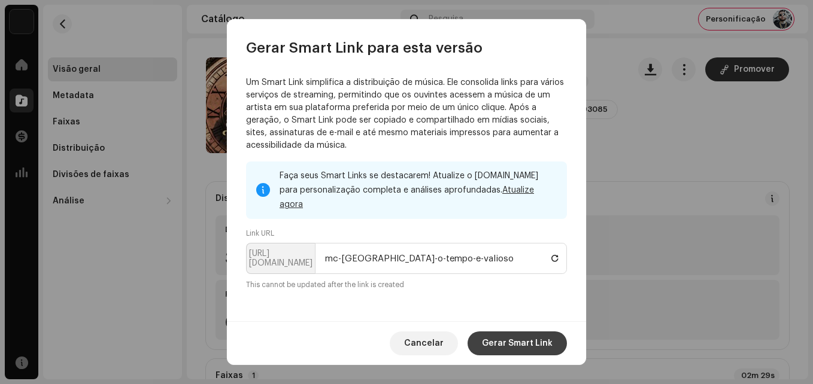
click at [515, 344] on span "Gerar Smart Link" at bounding box center [517, 344] width 71 height 24
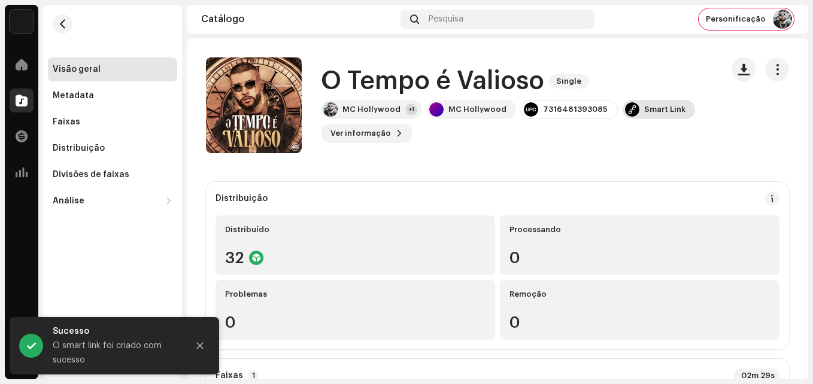
click at [649, 109] on div "Smart Link" at bounding box center [664, 110] width 41 height 10
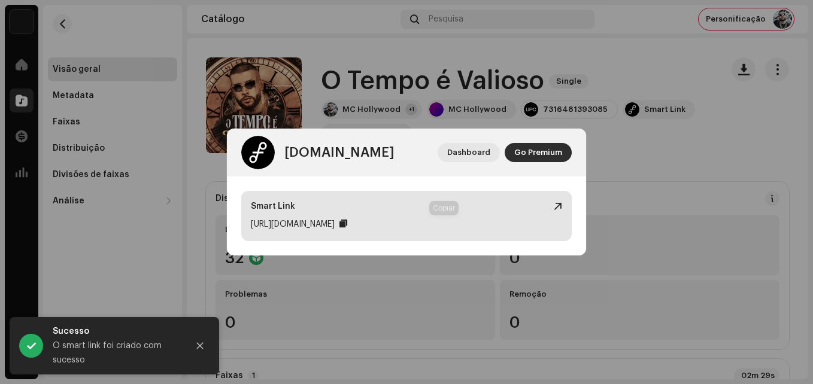
click at [347, 223] on div at bounding box center [343, 224] width 8 height 10
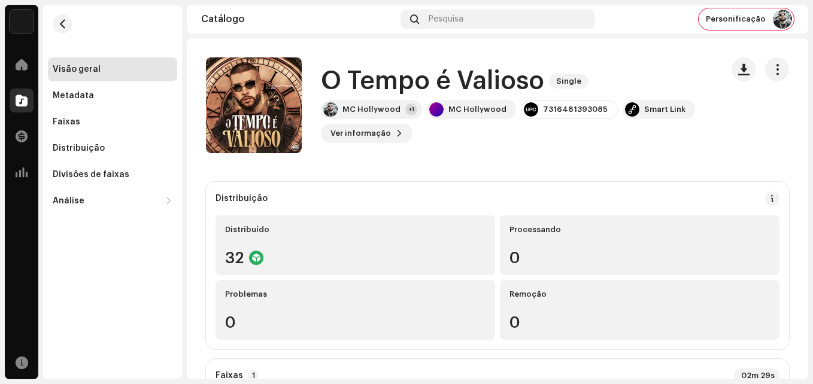
click at [636, 154] on div "[DOMAIN_NAME] Dashboard Go Premium Smart Link [URL][DOMAIN_NAME]" at bounding box center [406, 192] width 813 height 384
click at [733, 17] on span "Personificação" at bounding box center [736, 19] width 60 height 10
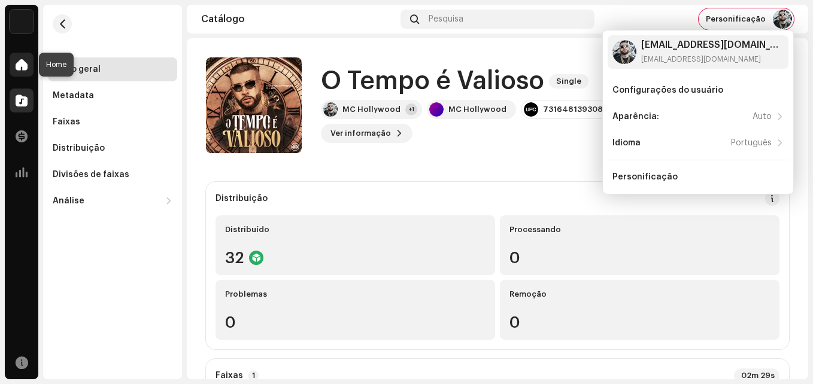
click at [27, 69] on span at bounding box center [22, 65] width 12 height 10
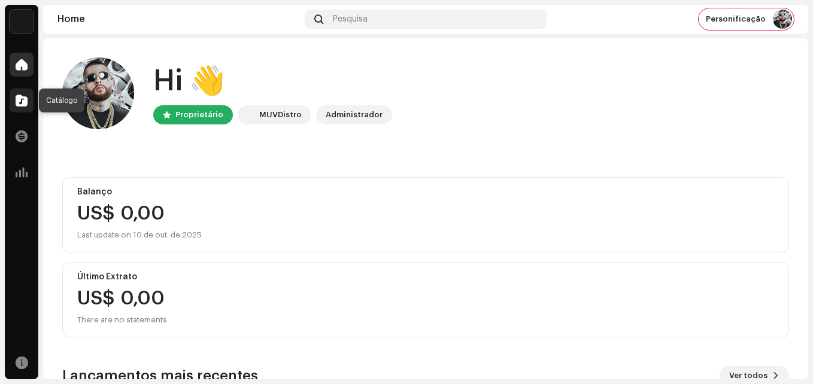
click at [25, 104] on span at bounding box center [22, 101] width 12 height 10
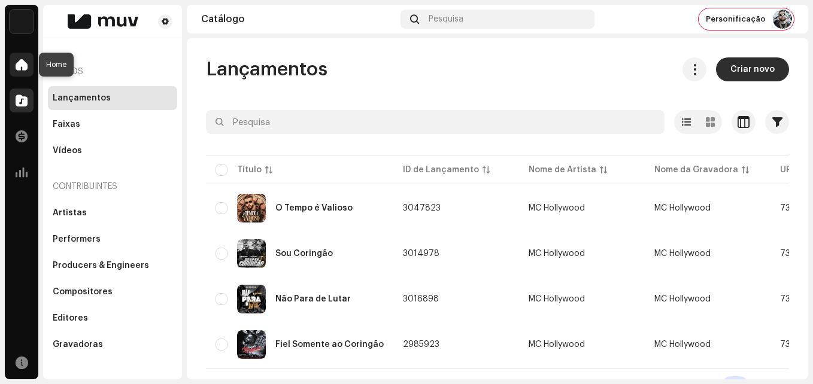
click at [20, 63] on span at bounding box center [22, 65] width 12 height 10
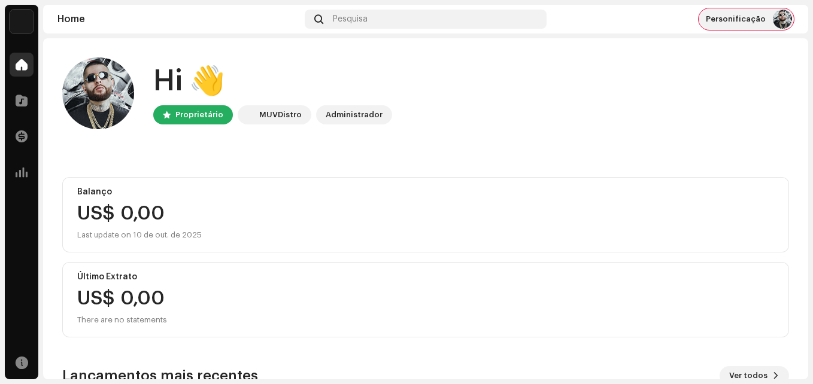
drag, startPoint x: 742, startPoint y: 20, endPoint x: 724, endPoint y: 16, distance: 17.9
click at [724, 16] on span "Personificação" at bounding box center [736, 19] width 60 height 10
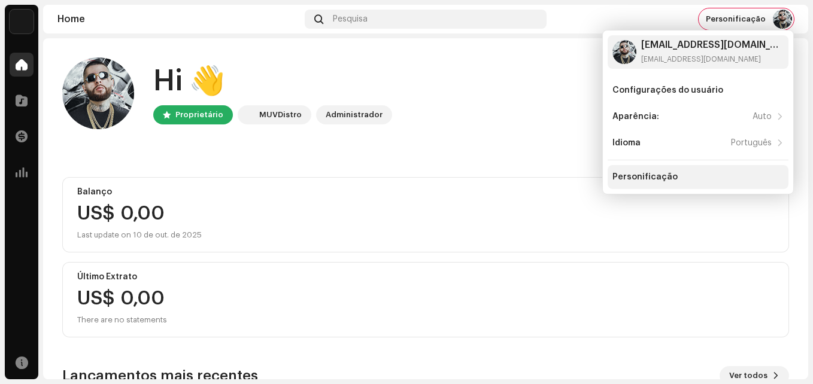
click at [662, 179] on div "Personificação" at bounding box center [644, 177] width 65 height 10
